Goal: Task Accomplishment & Management: Manage account settings

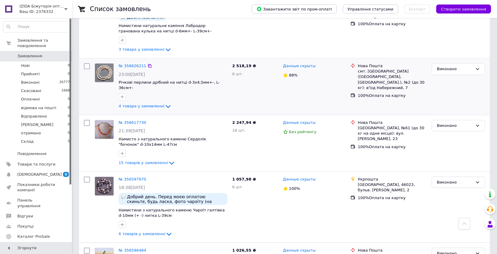
scroll to position [972, 0]
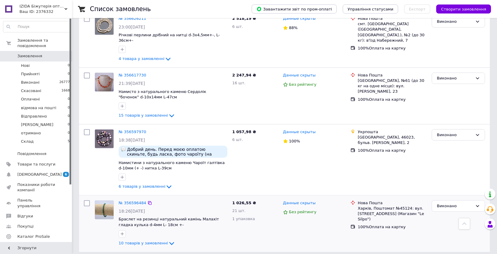
click at [108, 200] on img at bounding box center [104, 209] width 19 height 19
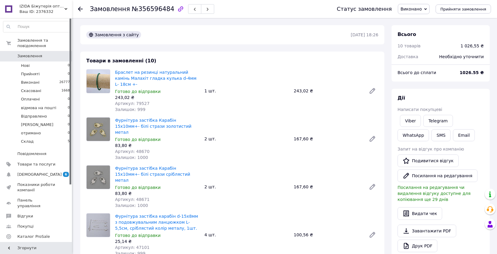
click at [136, 74] on span "Браслет на резинці натуральний камінь Малахіт гладка кулька d-4мм L- 18см +-" at bounding box center [157, 78] width 84 height 18
click at [59, 8] on span "IZIDA Біжутерія оптом, натуральне каміння та перли, фурнітура для біжутерії опт…" at bounding box center [41, 6] width 45 height 5
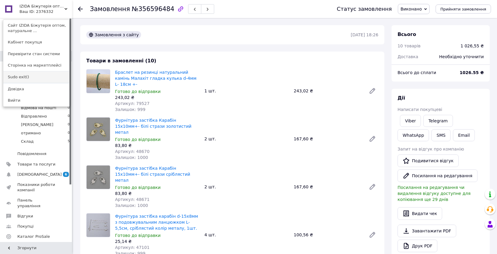
click at [34, 78] on link "Sudo exit()" at bounding box center [36, 76] width 66 height 11
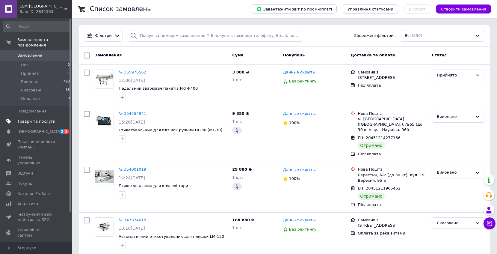
click at [35, 120] on span "Товари та послуги" at bounding box center [36, 121] width 38 height 5
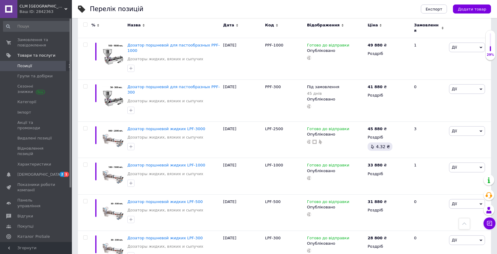
scroll to position [638, 0]
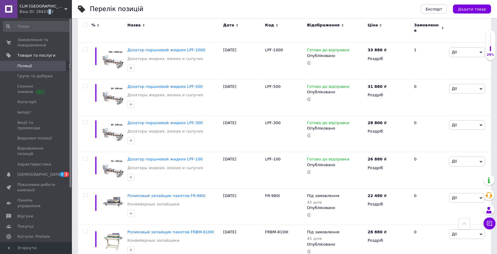
click at [46, 10] on div "Ваш ID: 2842363" at bounding box center [45, 11] width 52 height 5
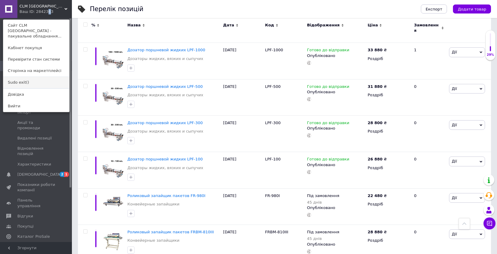
click at [23, 77] on link "Sudo exit()" at bounding box center [36, 82] width 66 height 11
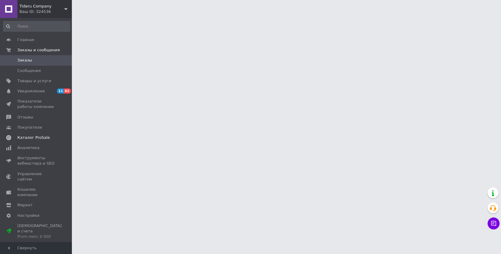
click at [47, 138] on span "Каталог ProSale" at bounding box center [36, 137] width 38 height 5
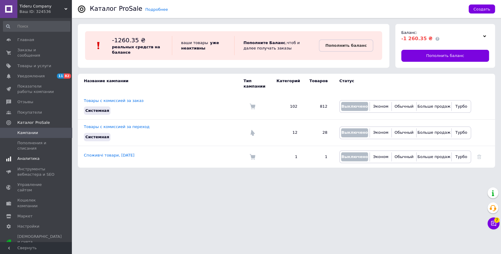
click at [28, 160] on span "Аналитика" at bounding box center [28, 158] width 22 height 5
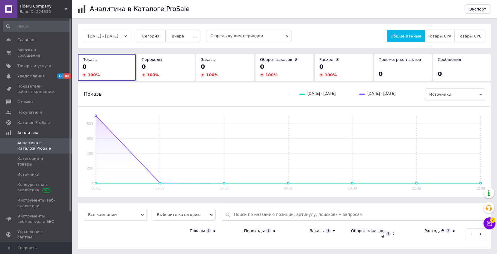
click at [248, 34] on span "С предыдущим периодом" at bounding box center [248, 36] width 85 height 12
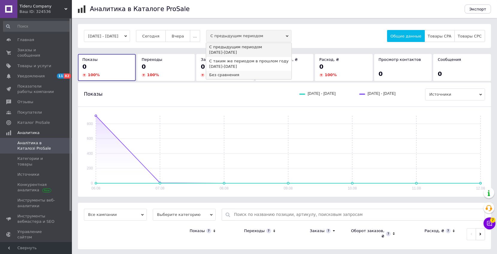
click at [243, 75] on div "Без сравнения" at bounding box center [248, 74] width 79 height 5
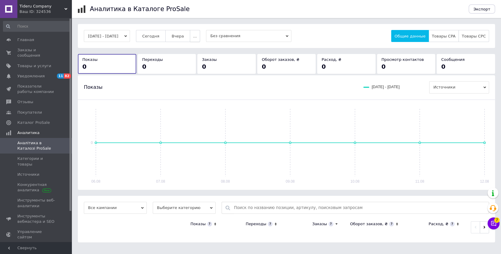
click at [200, 37] on button "..." at bounding box center [195, 36] width 10 height 12
click at [191, 84] on span "60 дней" at bounding box center [182, 83] width 16 height 4
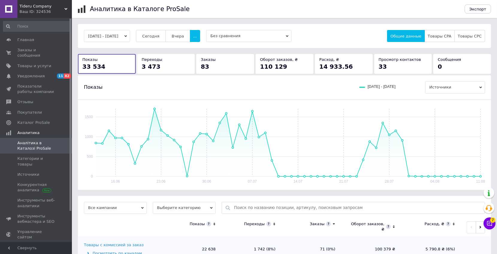
click at [49, 8] on span "Tideru Company" at bounding box center [41, 6] width 45 height 5
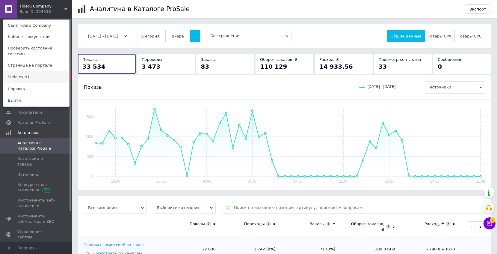
click at [31, 74] on link "Sudo exit()" at bounding box center [36, 76] width 66 height 11
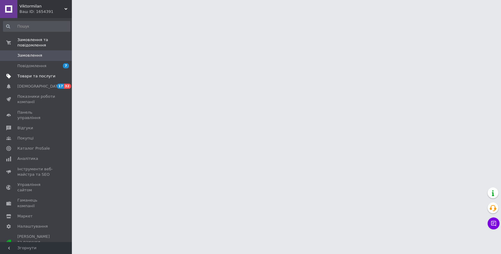
click at [30, 78] on span "Товари та послуги" at bounding box center [36, 75] width 38 height 5
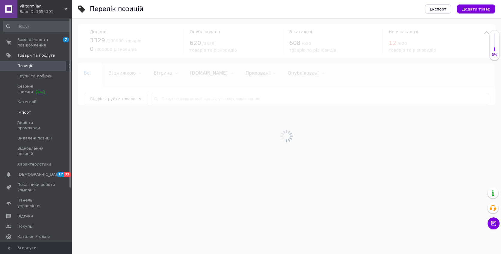
click at [27, 111] on span "Імпорт" at bounding box center [24, 112] width 14 height 5
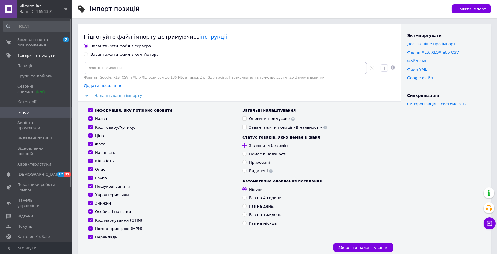
click at [28, 10] on div "Ваш ID: 1654391" at bounding box center [45, 11] width 52 height 5
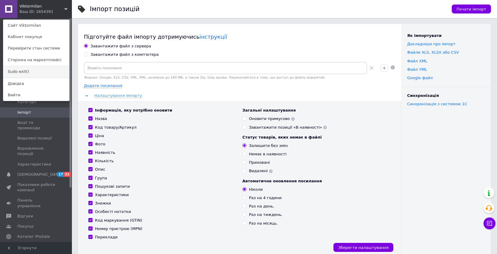
click at [33, 71] on link "Sudo exit()" at bounding box center [36, 71] width 66 height 11
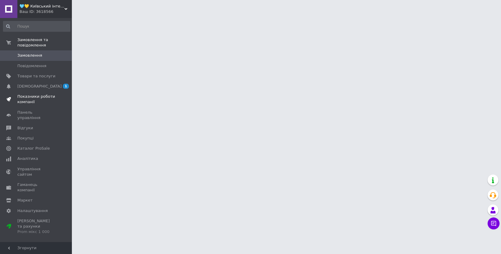
click at [29, 101] on span "Показники роботи компанії" at bounding box center [36, 99] width 38 height 11
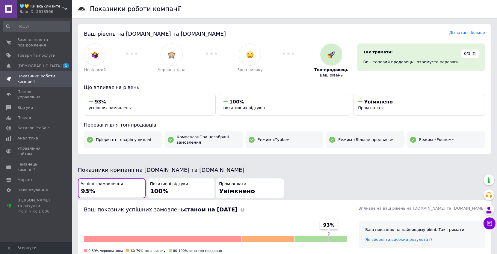
click at [478, 83] on div "Ваш рівень на [DOMAIN_NAME] та [DOMAIN_NAME] Дізнатися більше Невідомий Червона…" at bounding box center [284, 89] width 413 height 130
click at [462, 178] on div "Успішні замовлення 93% Позитивні відгуки 100% Пром-оплата Увімкнено" at bounding box center [284, 188] width 415 height 22
click at [59, 7] on span "🩵💛 Київський інтернет магазин натурального волосся" at bounding box center [41, 6] width 45 height 5
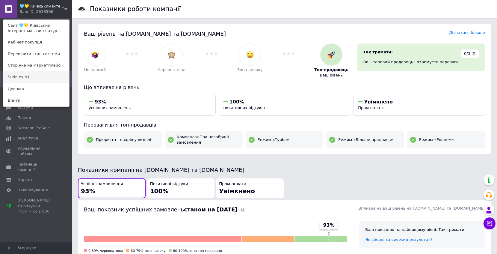
click at [24, 77] on link "Sudo exit()" at bounding box center [36, 76] width 66 height 11
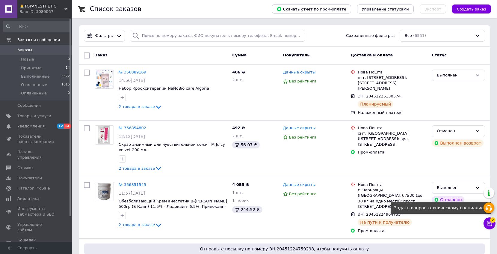
click at [489, 208] on icon at bounding box center [488, 207] width 7 height 7
click at [488, 210] on icon at bounding box center [488, 207] width 7 height 7
click at [489, 208] on icon at bounding box center [488, 207] width 7 height 7
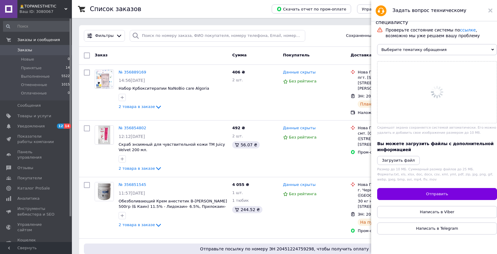
click at [421, 49] on span "Выберите тематику обращения" at bounding box center [437, 49] width 120 height 11
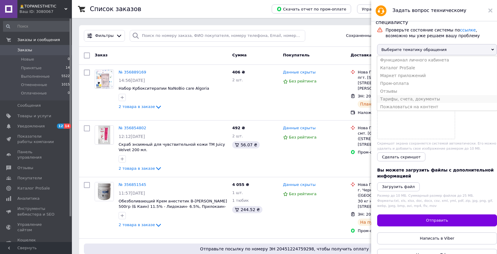
click at [407, 99] on li "Тарифы, счета, документы" at bounding box center [437, 99] width 120 height 8
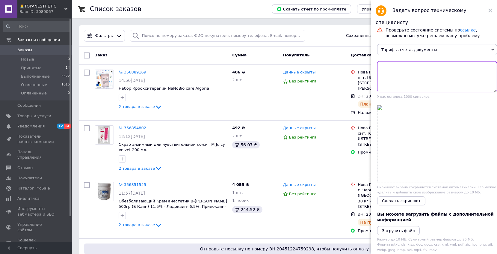
click at [404, 78] on textarea at bounding box center [437, 76] width 120 height 31
click at [36, 117] on span "Товары и услуги" at bounding box center [34, 115] width 34 height 5
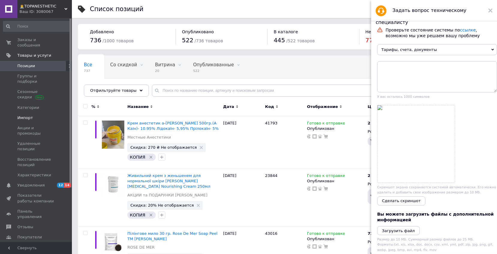
click at [28, 115] on span "Импорт" at bounding box center [25, 117] width 16 height 5
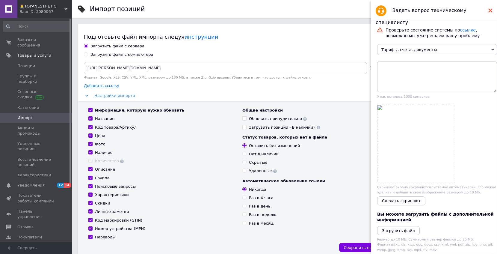
click at [491, 9] on icon at bounding box center [490, 10] width 4 height 4
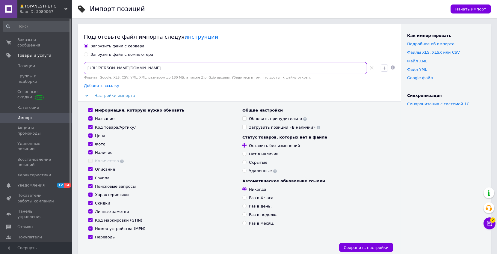
drag, startPoint x: 126, startPoint y: 69, endPoint x: 85, endPoint y: 65, distance: 40.6
click at [85, 65] on input "https://christina.biz.ua/products_feed.xml?hash_tag=a9daa7b0a97d22ee6ab71bb6274…" at bounding box center [225, 68] width 283 height 12
click at [40, 9] on div "Ваш ID: 3080067" at bounding box center [45, 11] width 52 height 5
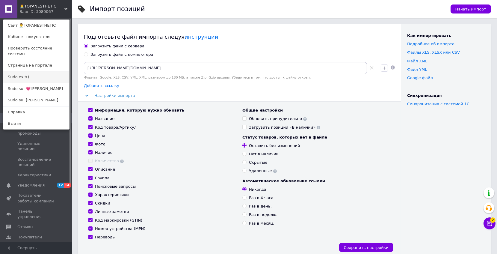
click at [19, 72] on link "Sudo exit()" at bounding box center [36, 76] width 66 height 11
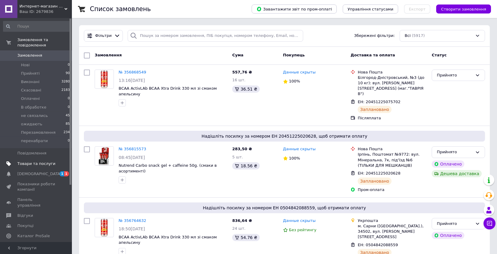
click at [39, 165] on span "Товари та послуги" at bounding box center [36, 163] width 38 height 5
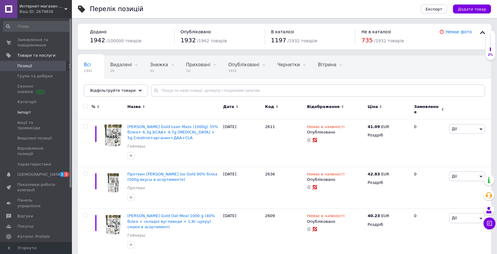
click at [29, 113] on span "Імпорт" at bounding box center [24, 112] width 14 height 5
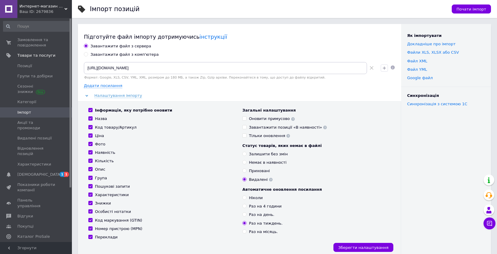
click at [30, 7] on span "Интернет-магазин TrueMass" at bounding box center [41, 6] width 45 height 5
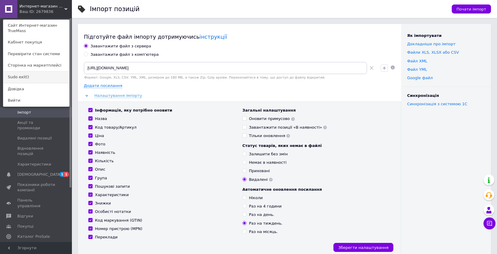
click at [41, 76] on link "Sudo exit()" at bounding box center [36, 76] width 66 height 11
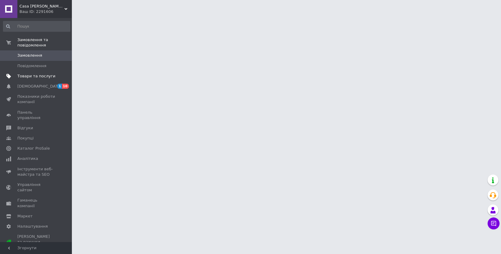
click at [43, 75] on span "Товари та послуги" at bounding box center [36, 75] width 38 height 5
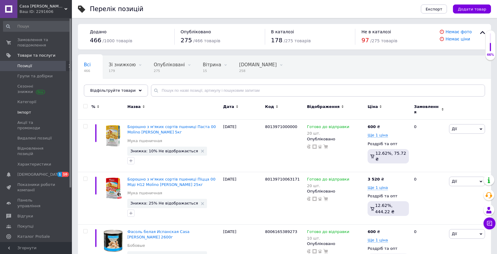
click at [28, 111] on span "Імпорт" at bounding box center [24, 112] width 14 height 5
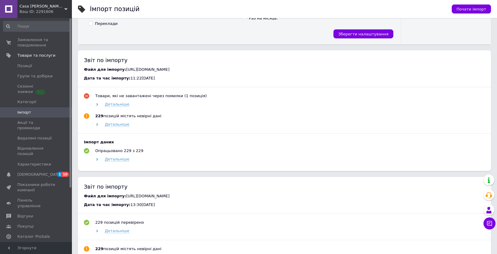
scroll to position [229, 0]
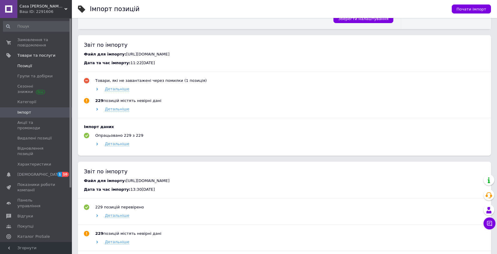
click at [31, 69] on link "Позиції" at bounding box center [36, 66] width 73 height 10
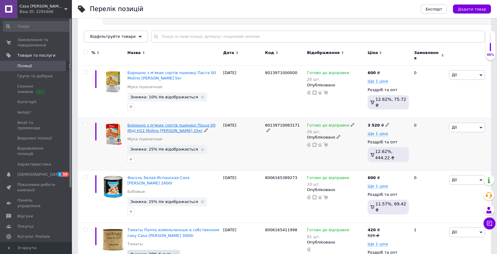
scroll to position [65, 0]
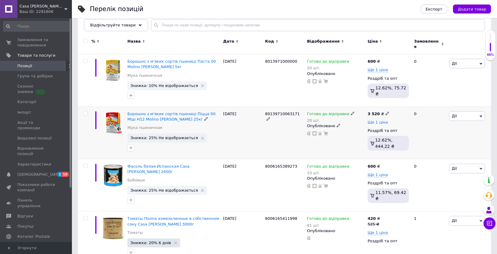
click at [380, 120] on span "Ще 1 ціна" at bounding box center [378, 122] width 20 height 5
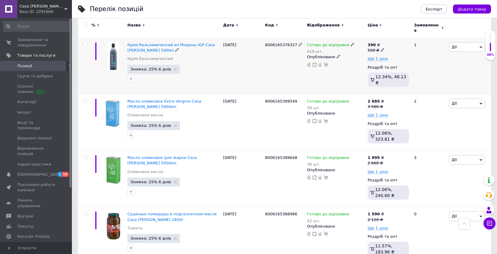
scroll to position [425, 0]
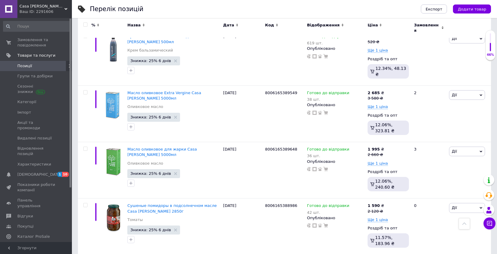
click at [49, 7] on span "Casa Rinaldi - з Італії до вашого столу" at bounding box center [41, 6] width 45 height 5
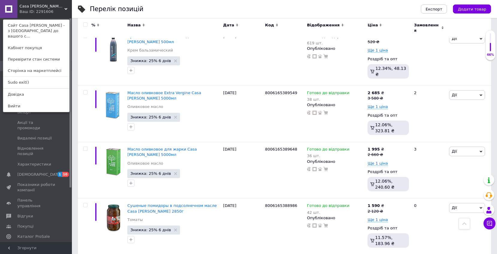
click at [32, 78] on link "Sudo exit()" at bounding box center [36, 82] width 66 height 11
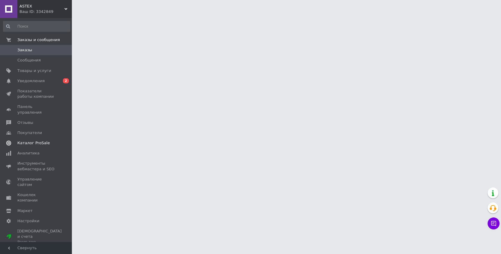
click at [43, 140] on span "Каталог ProSale" at bounding box center [33, 142] width 32 height 5
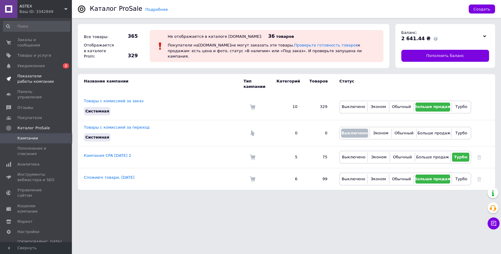
click at [34, 75] on span "Показатели работы компании" at bounding box center [36, 78] width 38 height 11
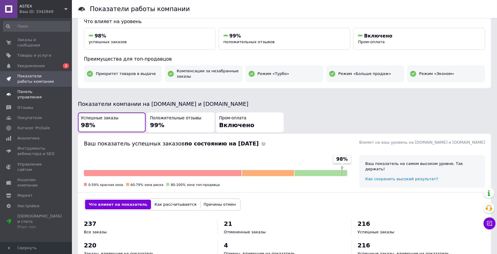
scroll to position [65, 0]
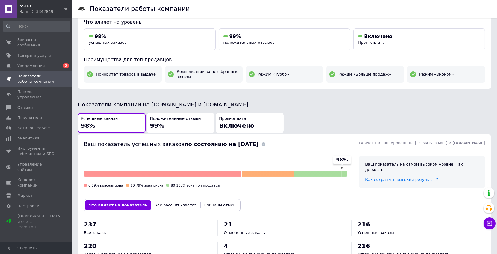
click at [29, 5] on span "ASTEX" at bounding box center [41, 6] width 45 height 5
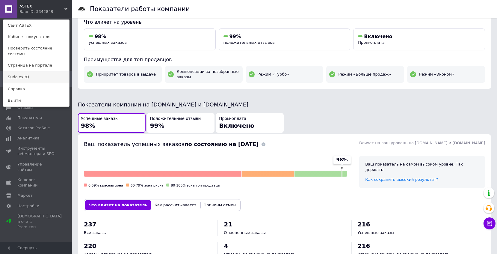
click at [24, 72] on link "Sudo exit()" at bounding box center [36, 76] width 66 height 11
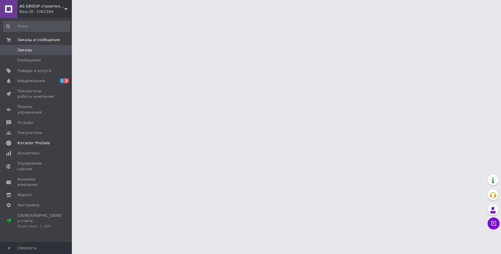
click at [38, 140] on span "Каталог ProSale" at bounding box center [33, 142] width 32 height 5
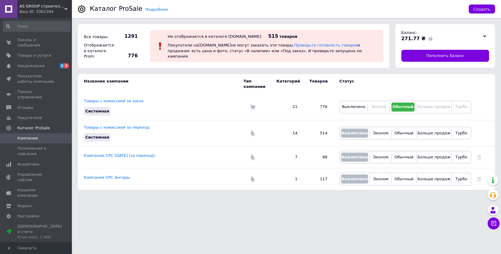
click at [39, 7] on span "AS GROUP строительно-промышленная" at bounding box center [41, 6] width 45 height 5
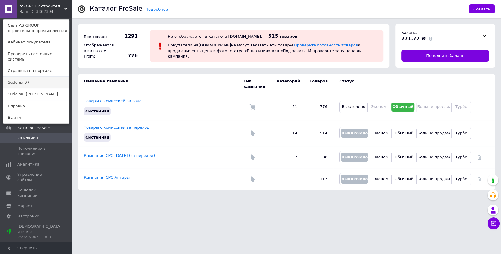
click at [36, 78] on link "Sudo exit()" at bounding box center [36, 82] width 66 height 11
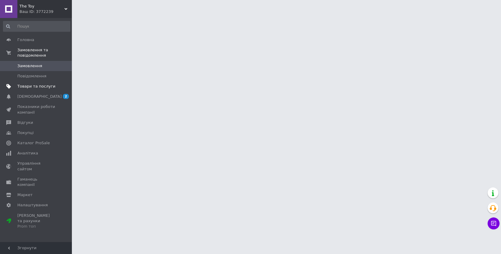
click at [24, 87] on span "Товари та послуги" at bounding box center [36, 86] width 38 height 5
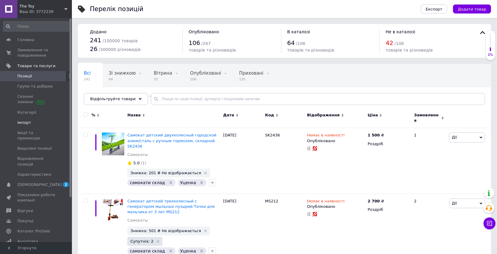
click at [28, 123] on span "Імпорт" at bounding box center [24, 122] width 14 height 5
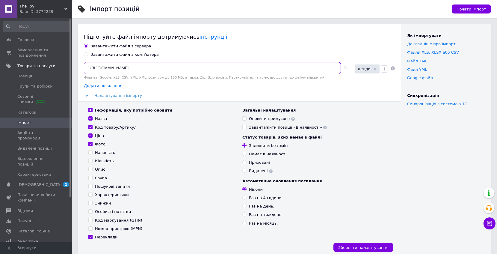
drag, startPoint x: 130, startPoint y: 69, endPoint x: 99, endPoint y: 68, distance: 30.6
click at [99, 68] on input "https://denditoys.com.ua/price/EAdRmjHtgSshOCn_ua.xml" at bounding box center [212, 68] width 257 height 12
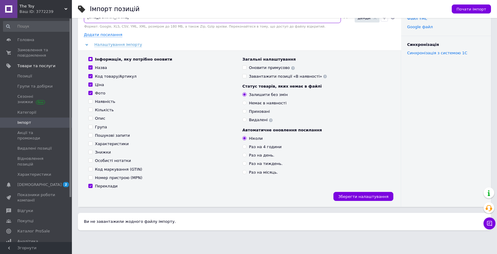
scroll to position [63, 0]
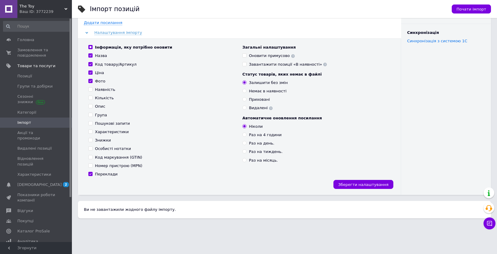
click at [38, 7] on span "The Toy" at bounding box center [41, 6] width 45 height 5
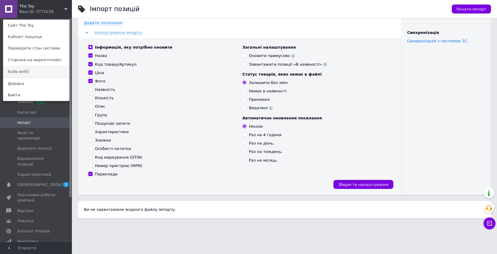
click at [28, 72] on link "Sudo exit()" at bounding box center [36, 71] width 66 height 11
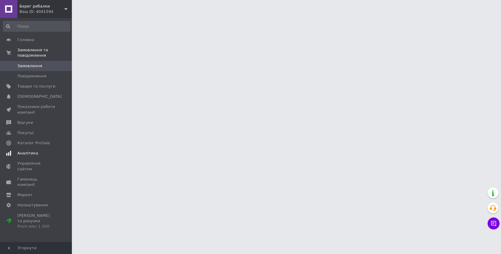
click at [34, 153] on span "Аналітика" at bounding box center [27, 152] width 21 height 5
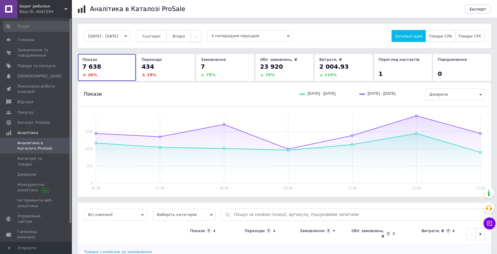
click at [198, 37] on span "..." at bounding box center [196, 36] width 4 height 4
click at [190, 60] on span "Тиждень" at bounding box center [184, 59] width 18 height 4
click at [24, 68] on span "Товари та послуги" at bounding box center [36, 65] width 38 height 5
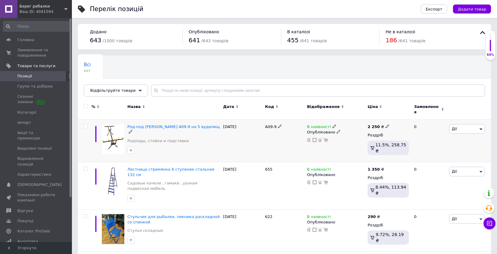
click at [333, 124] on icon at bounding box center [335, 126] width 4 height 4
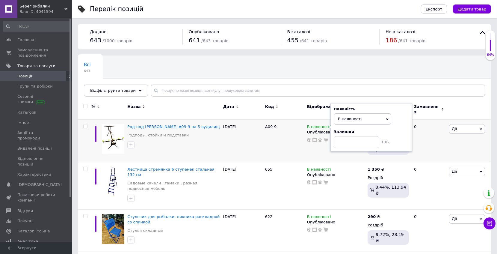
click at [337, 61] on div "Всі 643 Ok Відфільтровано... Зберегти" at bounding box center [284, 78] width 413 height 49
click at [41, 10] on div "Ваш ID: 4041594" at bounding box center [45, 11] width 52 height 5
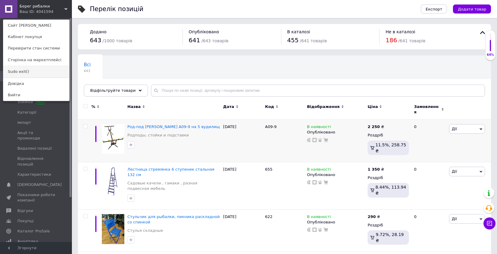
click at [39, 72] on link "Sudo exit()" at bounding box center [36, 71] width 66 height 11
